Goal: Information Seeking & Learning: Learn about a topic

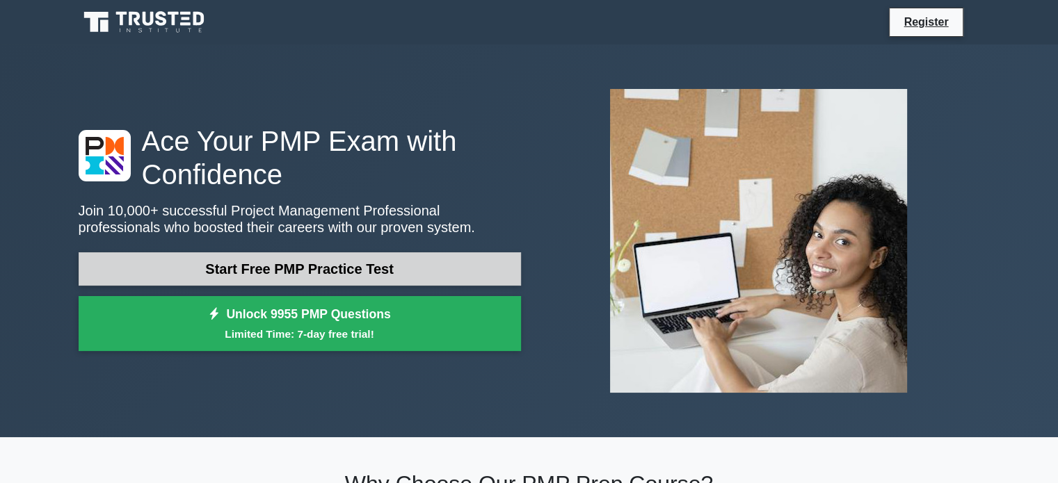
click at [323, 265] on link "Start Free PMP Practice Test" at bounding box center [300, 268] width 442 height 33
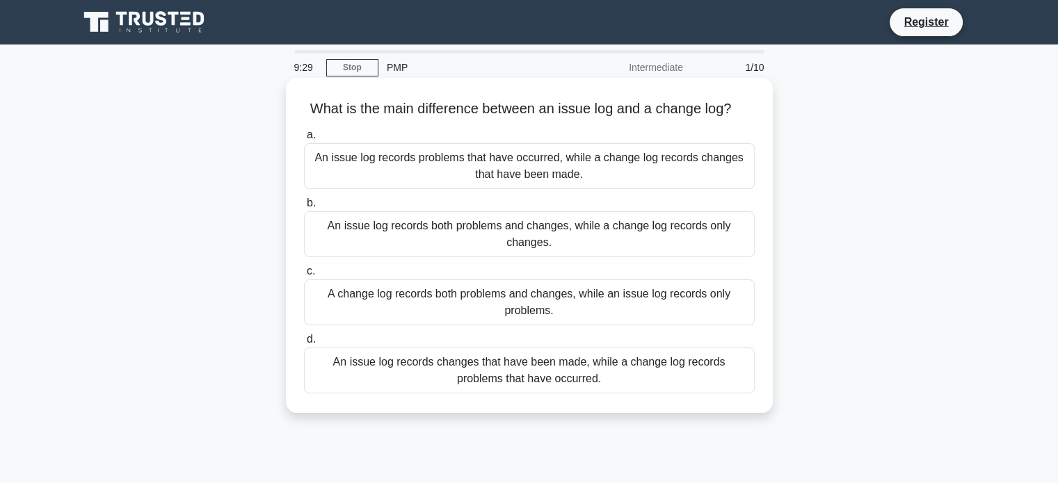
click at [581, 166] on div "An issue log records problems that have occurred, while a change log records ch…" at bounding box center [529, 166] width 451 height 46
click at [476, 175] on div "An issue log records problems that have occurred, while a change log records ch…" at bounding box center [529, 166] width 451 height 46
click at [304, 140] on input "a. An issue log records problems that have occurred, while a change log records…" at bounding box center [304, 135] width 0 height 9
